Goal: Task Accomplishment & Management: Use online tool/utility

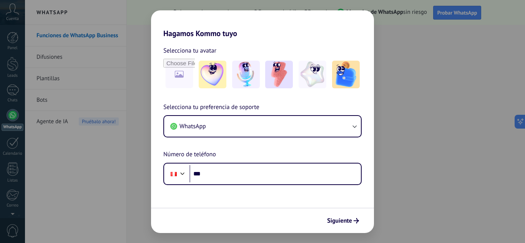
drag, startPoint x: 132, startPoint y: 69, endPoint x: 159, endPoint y: 7, distance: 67.2
click at [159, 7] on div "Hagamos Kommo tuyo Selecciona tu avatar Selecciona tu preferencia de soporte Wh…" at bounding box center [262, 121] width 525 height 243
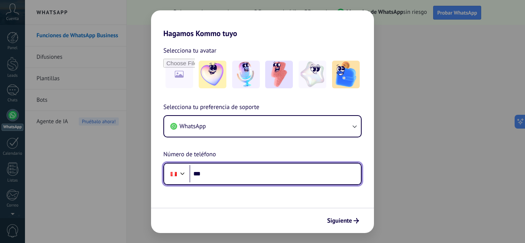
click at [216, 182] on input "***" at bounding box center [274, 174] width 171 height 18
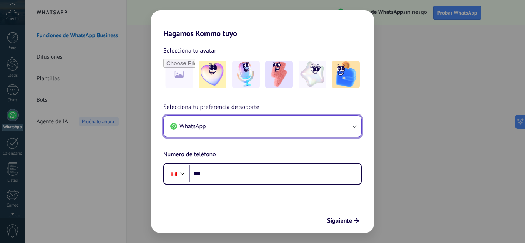
click at [280, 129] on button "WhatsApp" at bounding box center [262, 126] width 197 height 21
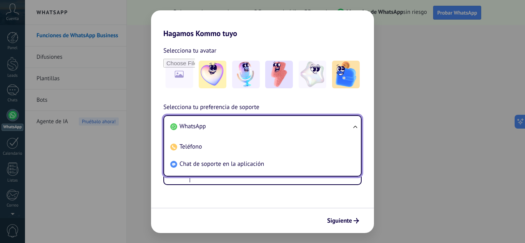
click at [285, 124] on li "WhatsApp" at bounding box center [260, 126] width 187 height 17
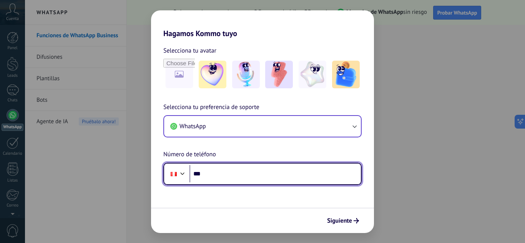
click at [229, 174] on input "***" at bounding box center [274, 174] width 171 height 18
type input "**********"
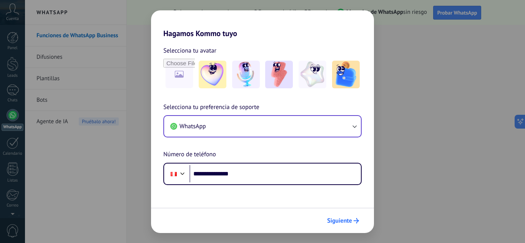
click at [347, 218] on span "Siguiente" at bounding box center [339, 220] width 25 height 5
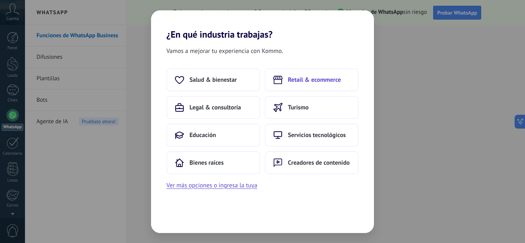
click at [327, 85] on button "Retail & ecommerce" at bounding box center [312, 79] width 94 height 23
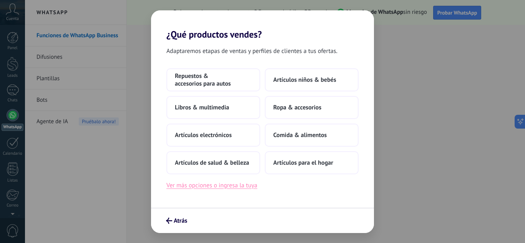
click at [231, 188] on button "Ver más opciones o ingresa la tuya" at bounding box center [211, 186] width 91 height 10
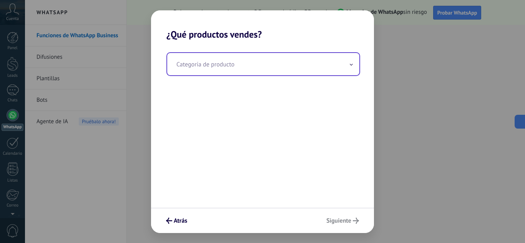
click at [315, 66] on input "text" at bounding box center [263, 64] width 192 height 22
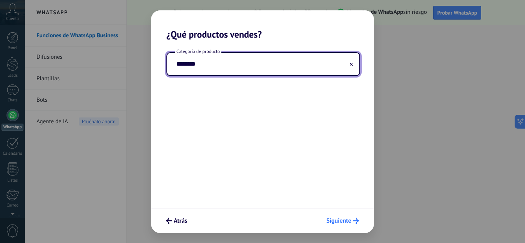
type input "********"
click at [342, 227] on button "Siguiente" at bounding box center [343, 220] width 40 height 13
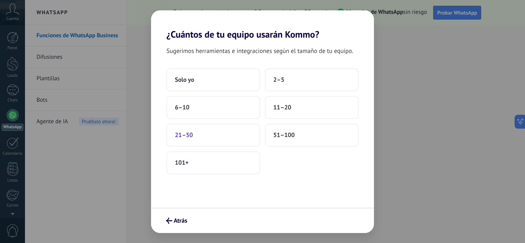
click at [216, 140] on button "21–50" at bounding box center [213, 135] width 94 height 23
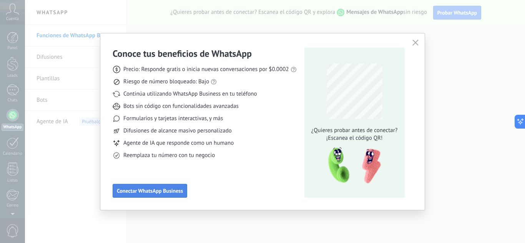
click at [178, 194] on span "Conectar WhatsApp Business" at bounding box center [150, 190] width 66 height 5
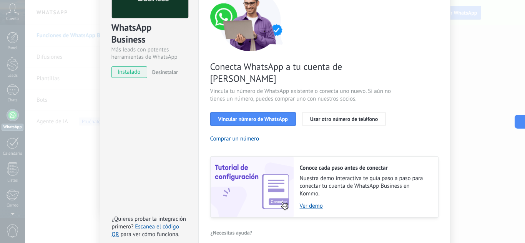
scroll to position [77, 0]
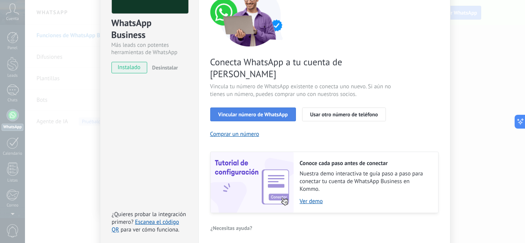
click at [262, 108] on button "Vincular número de WhatsApp" at bounding box center [253, 115] width 86 height 14
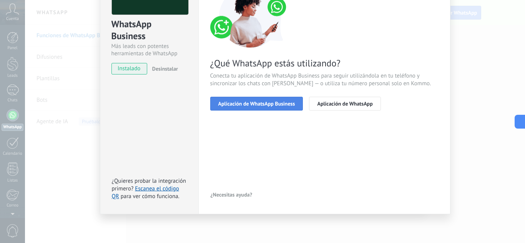
click at [277, 104] on span "Aplicación de WhatsApp Business" at bounding box center [256, 103] width 77 height 5
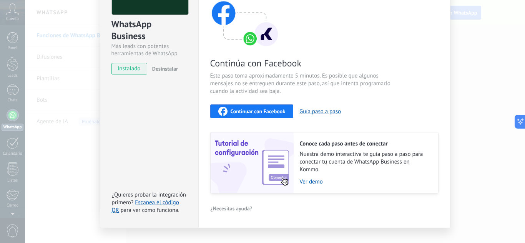
click at [501, 116] on div "WhatsApp Business Más leads con potentes herramientas de WhatsApp instalado Des…" at bounding box center [275, 121] width 500 height 243
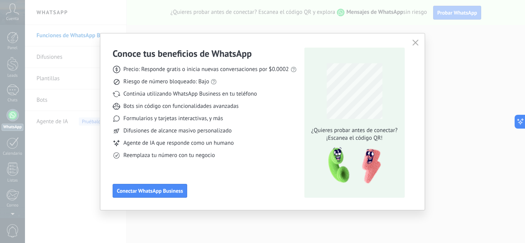
click at [413, 40] on icon "button" at bounding box center [415, 43] width 6 height 6
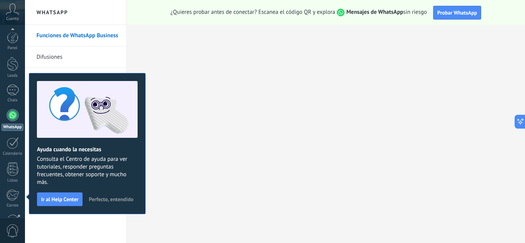
scroll to position [76, 0]
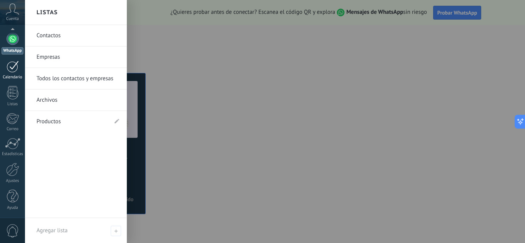
click at [15, 78] on div "Calendario" at bounding box center [13, 77] width 22 height 5
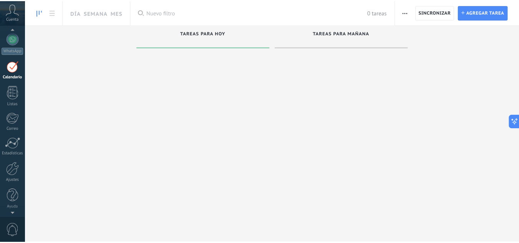
scroll to position [22, 0]
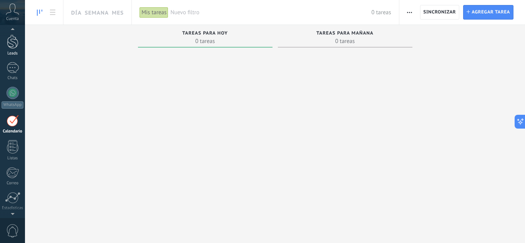
click at [7, 45] on div at bounding box center [13, 42] width 12 height 14
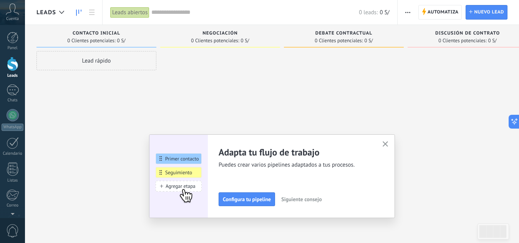
click at [386, 146] on use "button" at bounding box center [386, 144] width 6 height 6
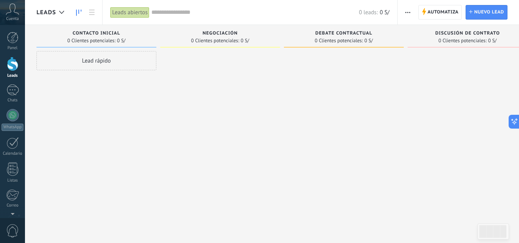
click at [13, 7] on icon at bounding box center [12, 9] width 13 height 12
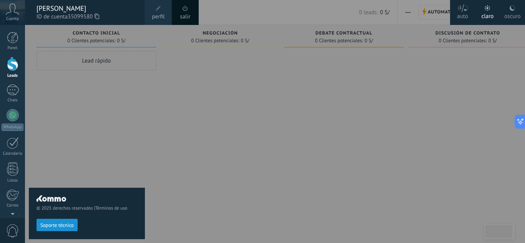
click at [203, 100] on div at bounding box center [287, 121] width 525 height 243
click at [36, 92] on div "© 2025 derechos reservados | Términos de uso Soporte técnico" at bounding box center [87, 134] width 116 height 218
click at [141, 172] on div "© 2025 derechos reservados | Términos de uso Soporte técnico" at bounding box center [87, 134] width 116 height 218
click at [468, 41] on div at bounding box center [287, 121] width 525 height 243
click at [511, 119] on div at bounding box center [287, 121] width 525 height 243
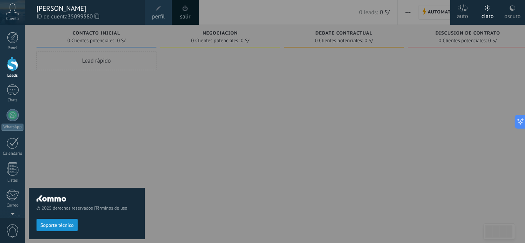
click at [229, 65] on div at bounding box center [287, 121] width 525 height 243
click at [19, 52] on div "Panel Leads Chats WhatsApp Clientes" at bounding box center [12, 163] width 25 height 263
click at [9, 39] on div at bounding box center [13, 38] width 12 height 12
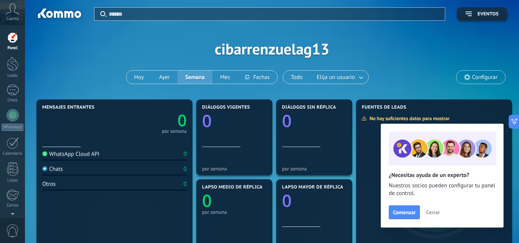
click at [9, 12] on icon at bounding box center [12, 9] width 13 height 12
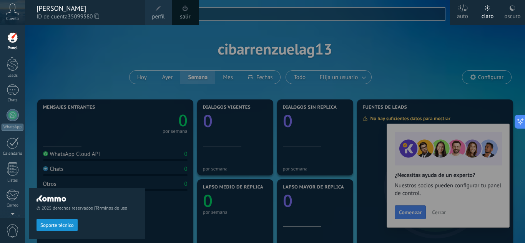
click at [95, 33] on div "© 2025 derechos reservados | Términos de uso Soporte técnico" at bounding box center [87, 134] width 116 height 218
click at [460, 94] on div at bounding box center [287, 121] width 525 height 243
click at [399, 106] on div at bounding box center [287, 121] width 525 height 243
click at [58, 226] on span "Soporte técnico" at bounding box center [56, 225] width 33 height 5
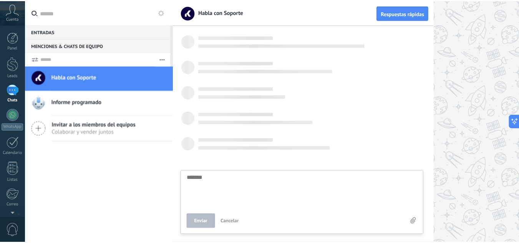
scroll to position [7, 0]
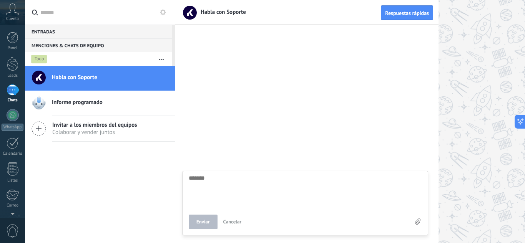
click at [15, 32] on div "Panel Leads Chats WhatsApp Clientes" at bounding box center [25, 121] width 50 height 193
click at [16, 37] on div at bounding box center [13, 38] width 12 height 12
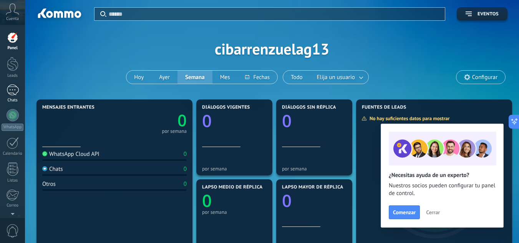
click at [8, 96] on link "Chats" at bounding box center [12, 94] width 25 height 18
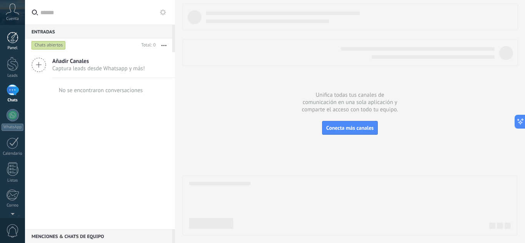
click at [14, 42] on div at bounding box center [13, 38] width 12 height 12
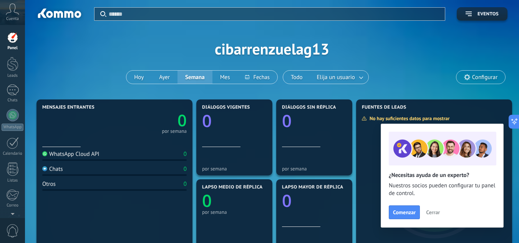
click at [16, 9] on icon at bounding box center [12, 9] width 13 height 12
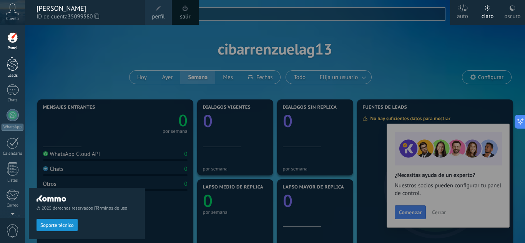
click at [13, 59] on div at bounding box center [13, 64] width 12 height 14
